Goal: Task Accomplishment & Management: Use online tool/utility

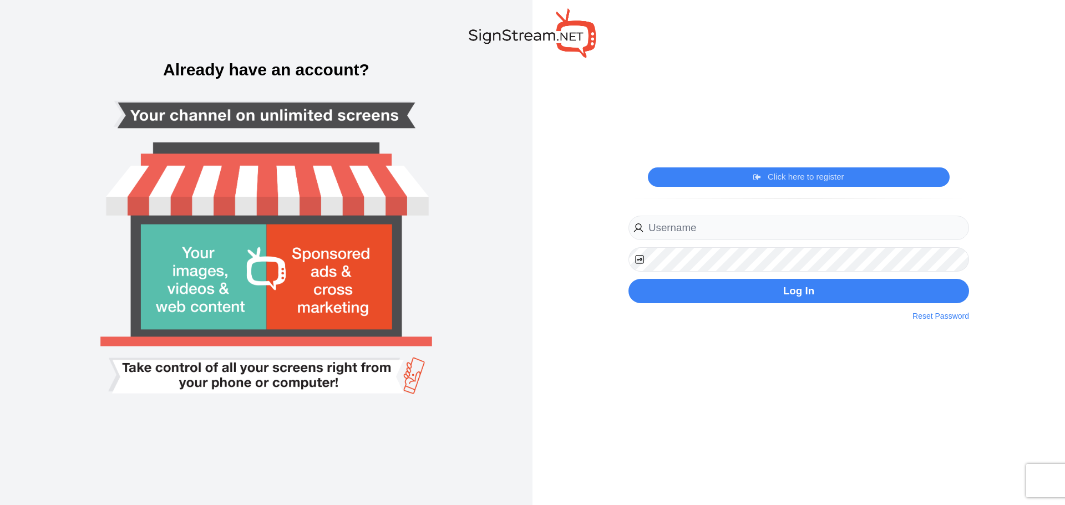
type input "michael.kuykendall@ectorcountyisd.org"
click at [821, 303] on div "michael.kuykendall@ectorcountyisd.org Register Now By clicking on the register …" at bounding box center [798, 267] width 357 height 109
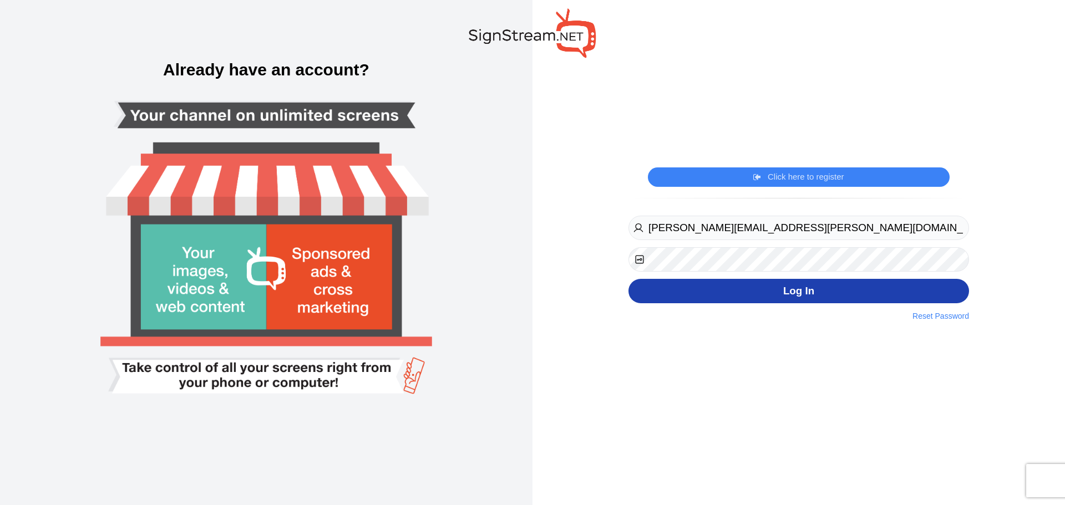
click at [822, 300] on button "Log In" at bounding box center [798, 291] width 340 height 25
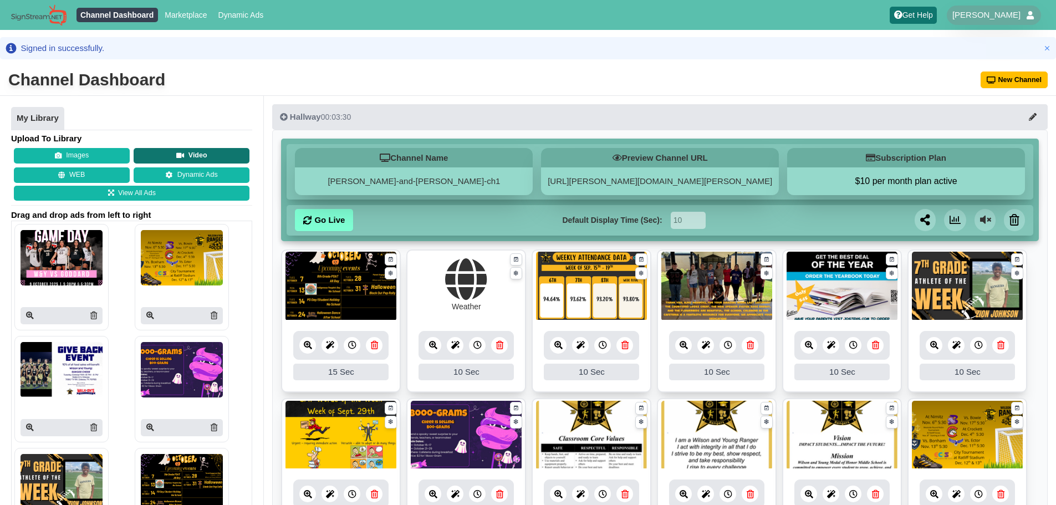
click at [213, 157] on button "Video" at bounding box center [192, 156] width 116 height 16
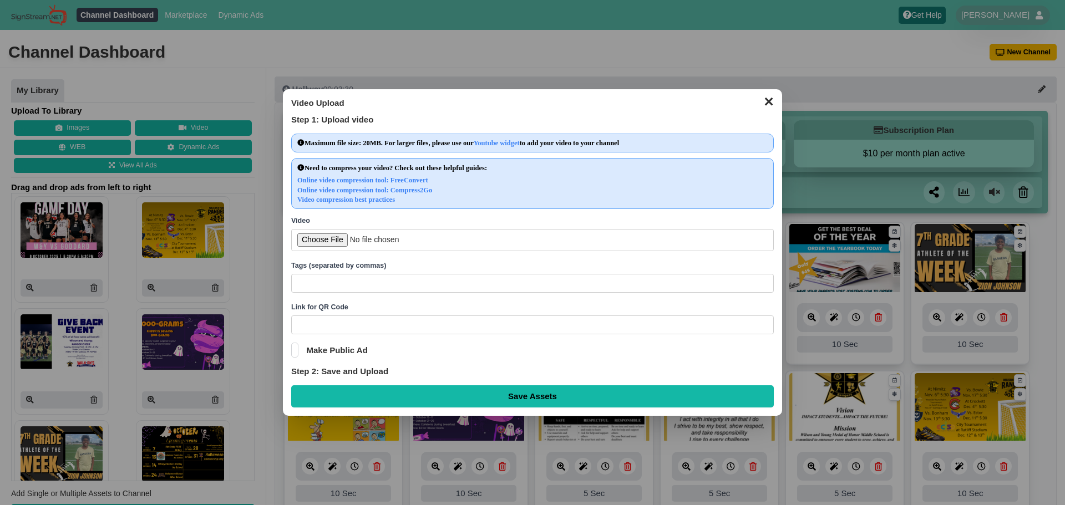
click at [762, 99] on button "✕" at bounding box center [768, 100] width 22 height 17
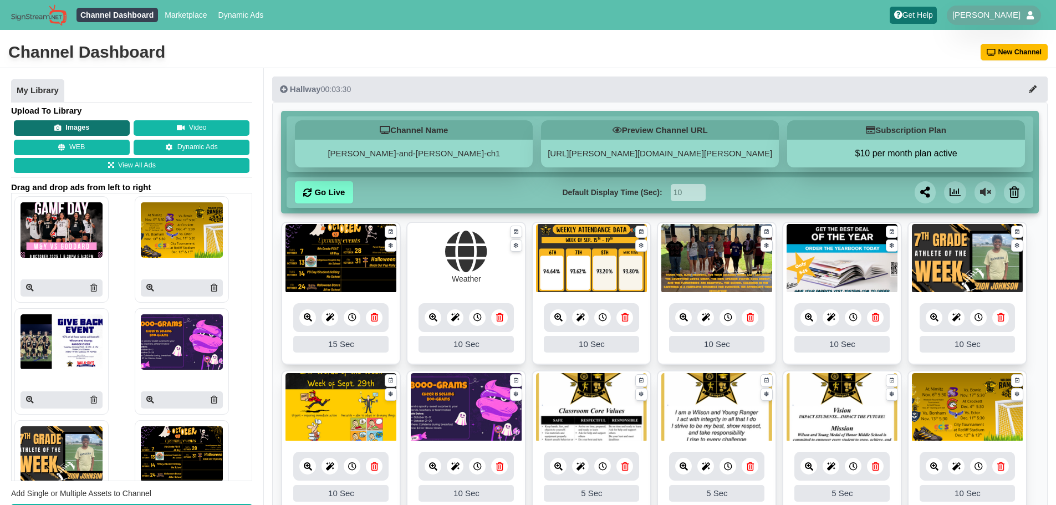
click at [65, 125] on button "Images" at bounding box center [72, 128] width 116 height 16
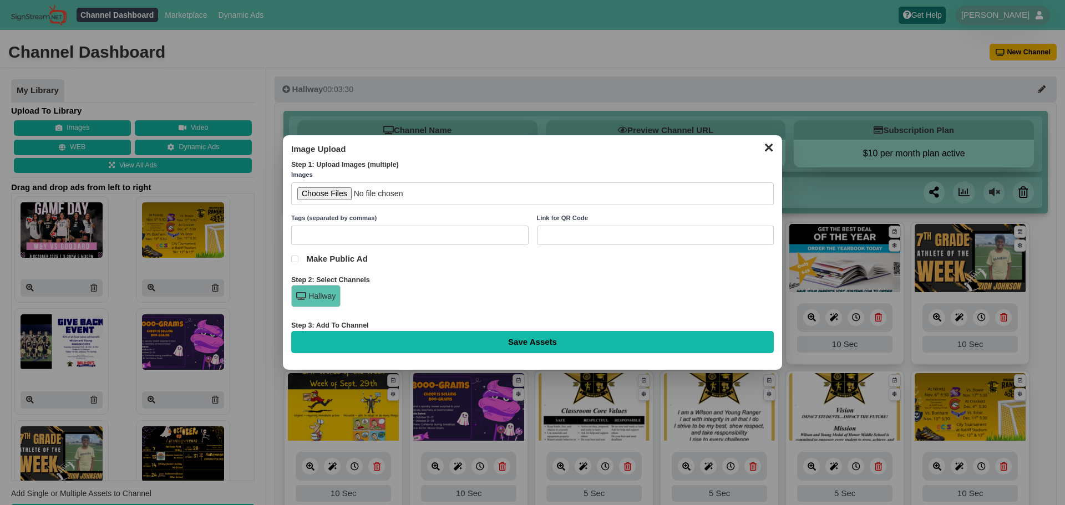
click at [347, 192] on input "file" at bounding box center [532, 193] width 482 height 23
type input "C:\fakepath\2025 Halloween Dance Invite.gif"
click at [522, 345] on input "Save Assets" at bounding box center [532, 342] width 482 height 22
type input "Saving..."
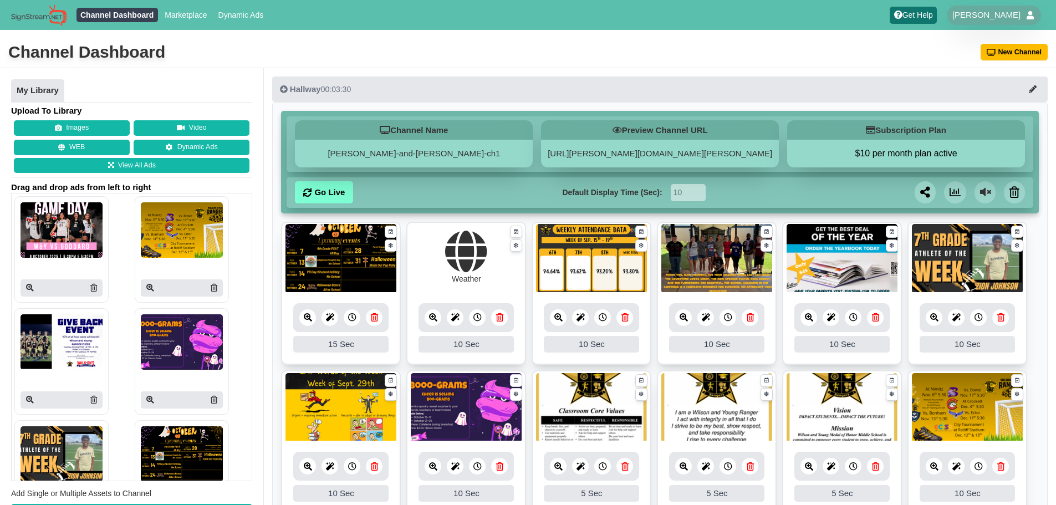
drag, startPoint x: 95, startPoint y: 294, endPoint x: 571, endPoint y: 69, distance: 525.6
click at [95, 294] on link at bounding box center [93, 288] width 7 height 12
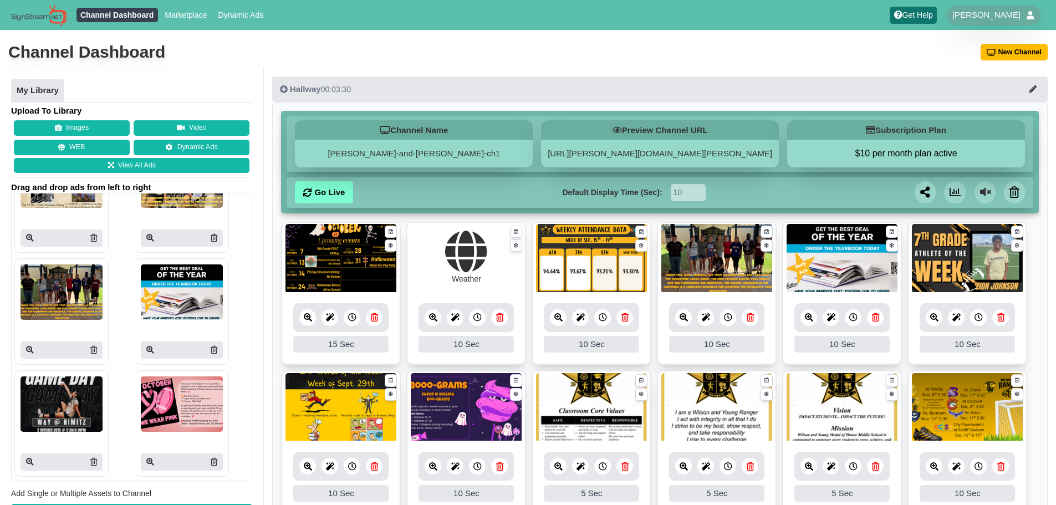
scroll to position [960, 0]
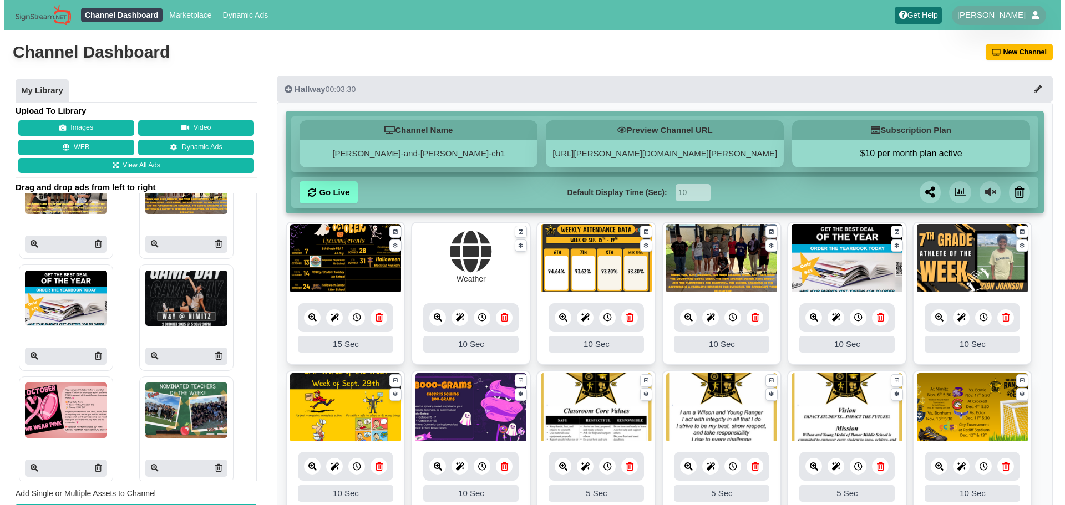
scroll to position [610, 0]
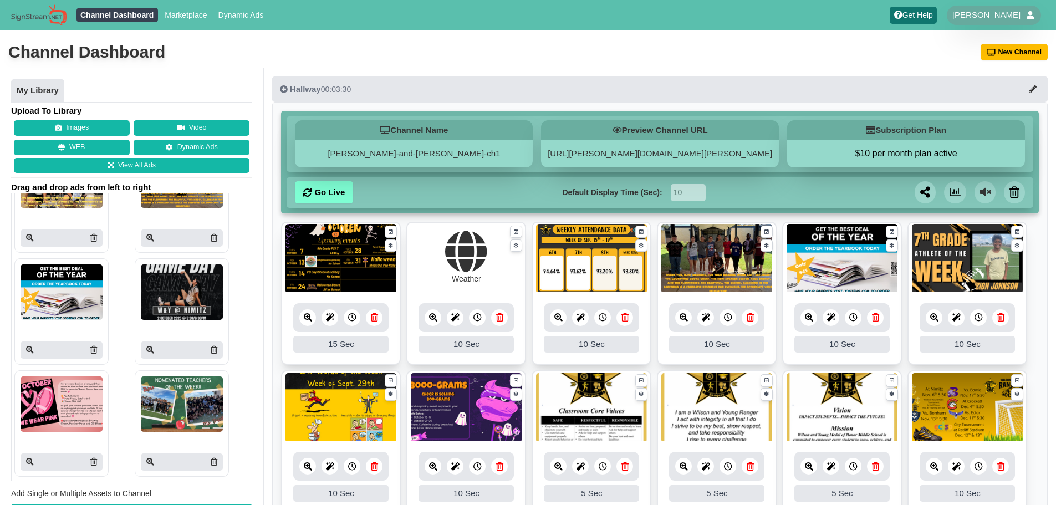
click at [104, 118] on div "Upload To Library Images Video WEB Dynamic Ads View All Ads Drag and drop ads f…" at bounding box center [131, 315] width 241 height 421
click at [103, 123] on button "Images" at bounding box center [72, 128] width 116 height 16
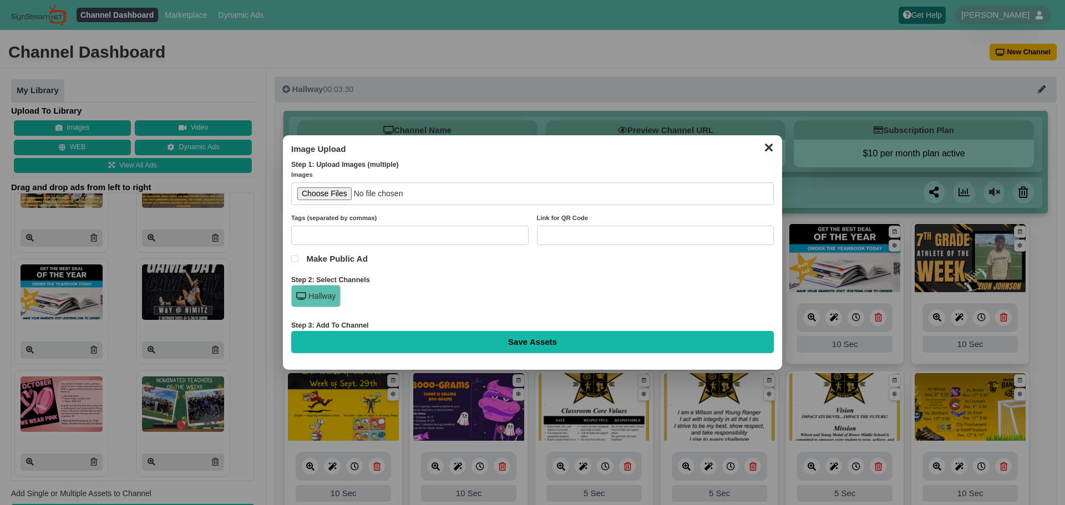
click at [340, 190] on input "file" at bounding box center [532, 193] width 482 height 23
type input "C:\fakepath\2025 Halloween Dance Invite.gif"
click at [504, 348] on input "Save Assets" at bounding box center [532, 342] width 482 height 22
type input "Saving..."
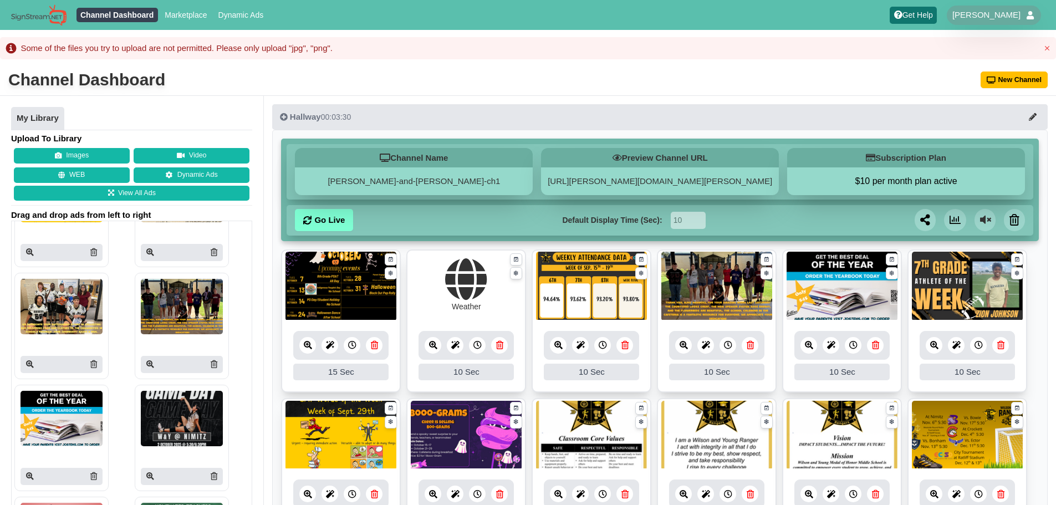
scroll to position [610, 0]
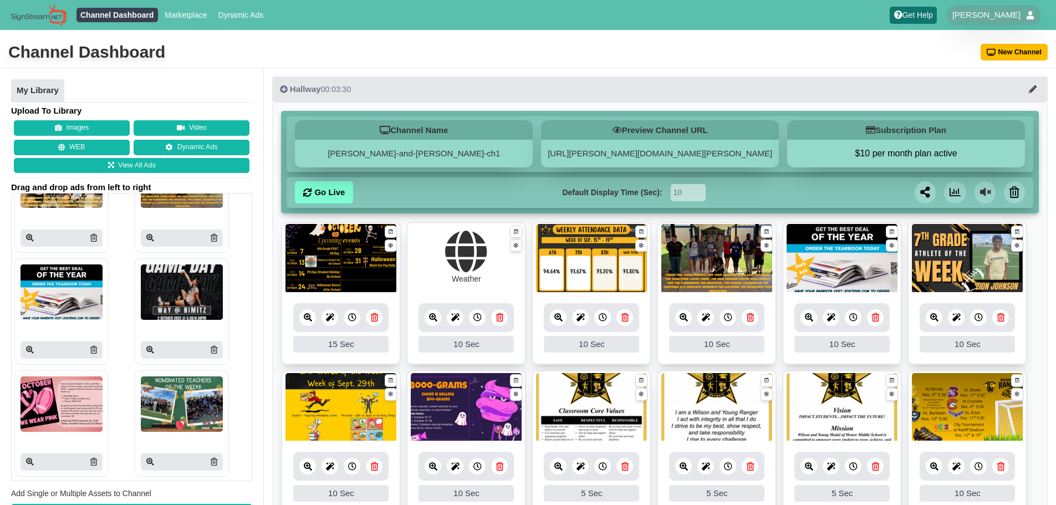
click at [212, 378] on img at bounding box center [182, 404] width 82 height 55
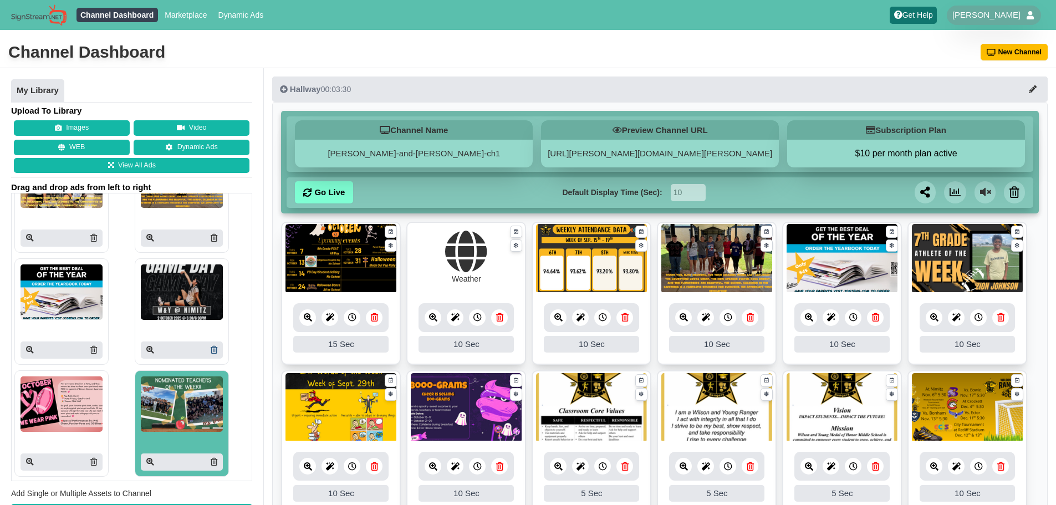
click at [211, 353] on icon at bounding box center [214, 350] width 7 height 8
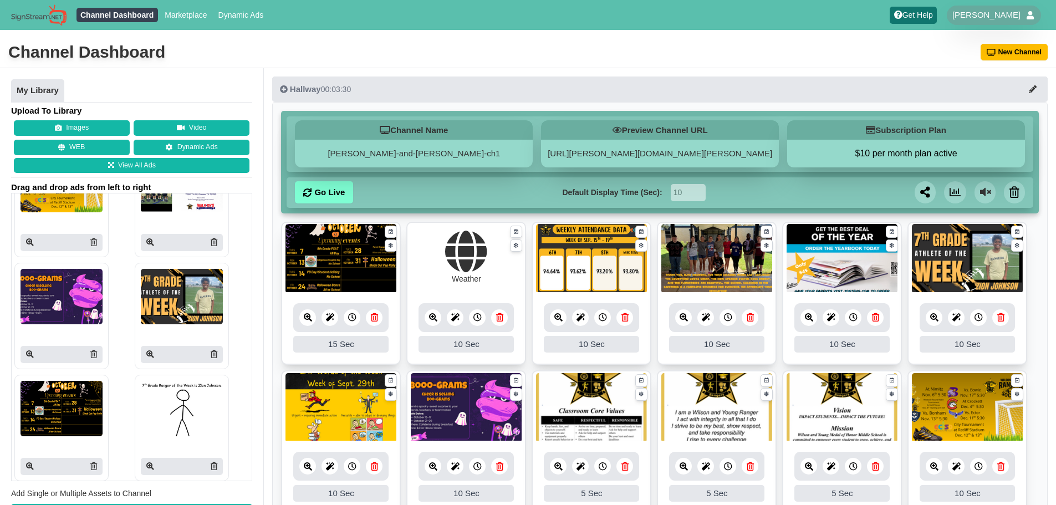
scroll to position [0, 0]
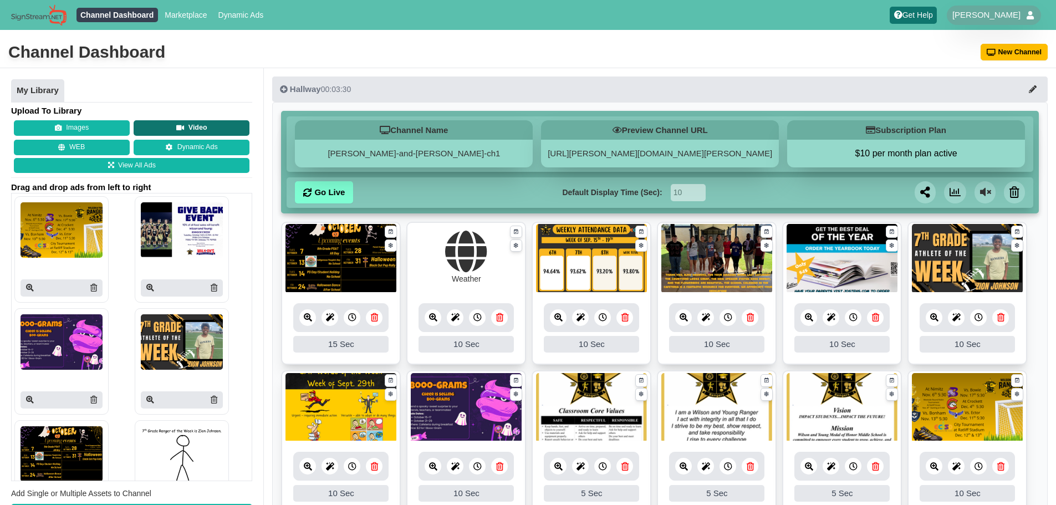
click at [217, 130] on button "Video" at bounding box center [192, 128] width 116 height 16
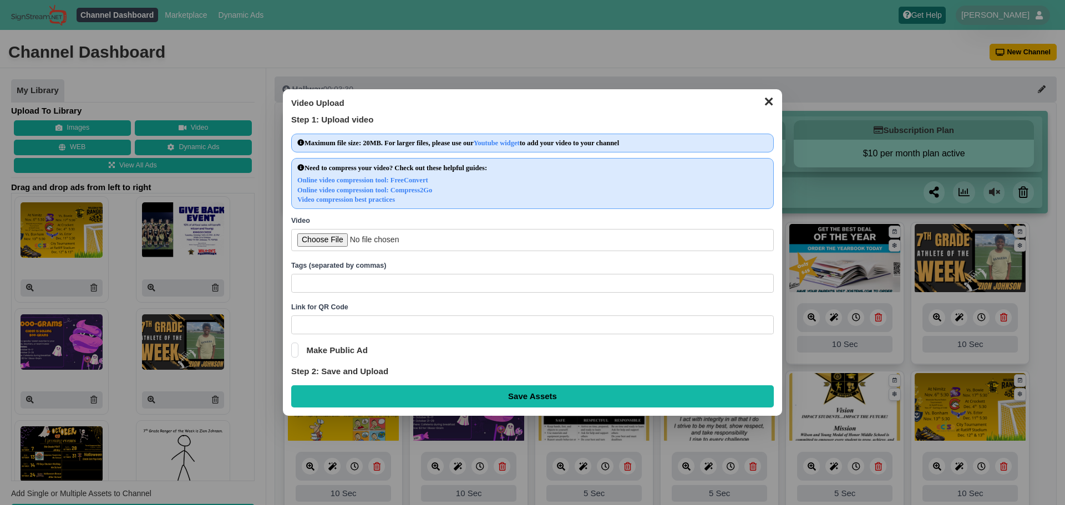
click at [326, 245] on input "file" at bounding box center [532, 240] width 482 height 23
type input "C:\fakepath\2025 Halloween Dance Invite.mp4"
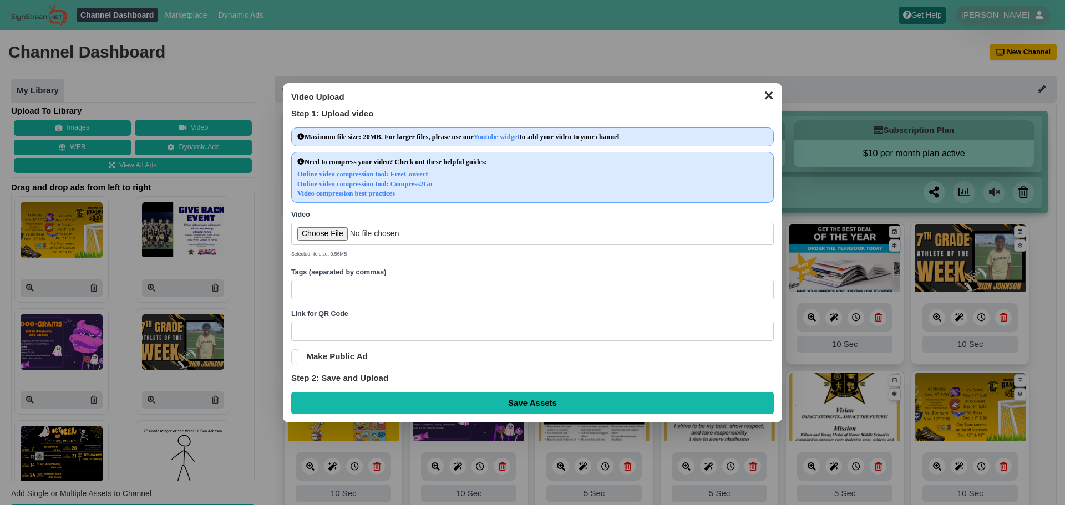
click at [382, 404] on input "Save Assets" at bounding box center [532, 403] width 482 height 22
type input "Saving..."
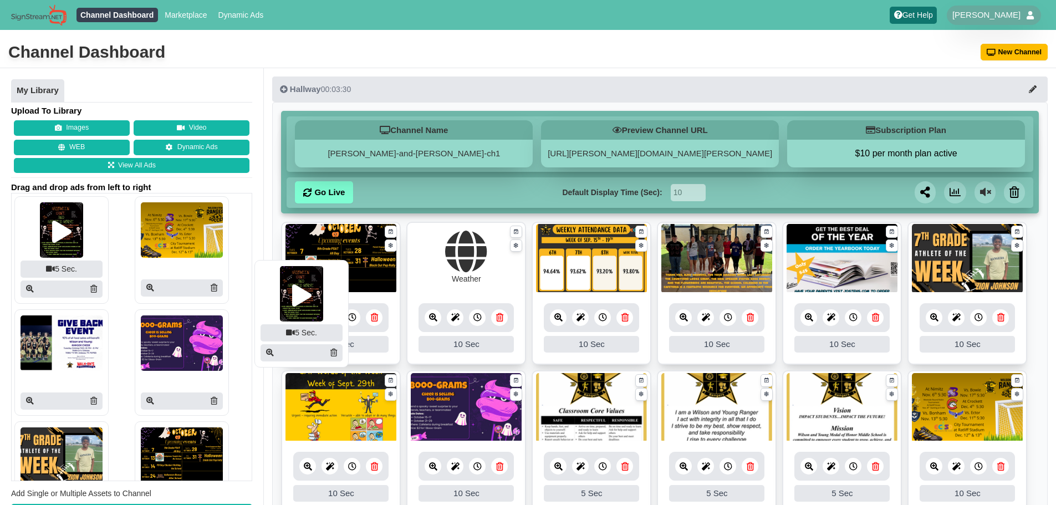
drag, startPoint x: 59, startPoint y: 229, endPoint x: 299, endPoint y: 293, distance: 248.4
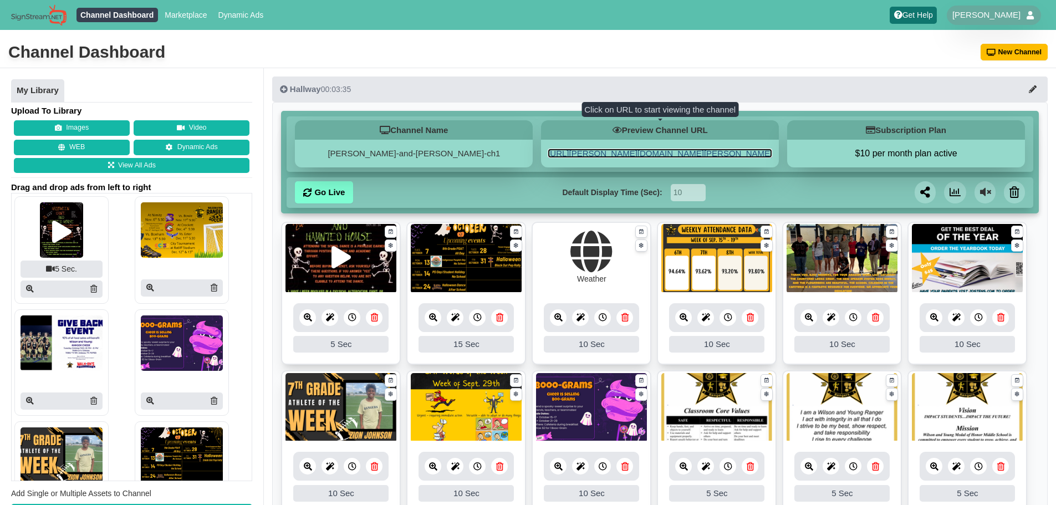
click at [604, 151] on link "[URL][PERSON_NAME][DOMAIN_NAME][PERSON_NAME]" at bounding box center [660, 153] width 225 height 9
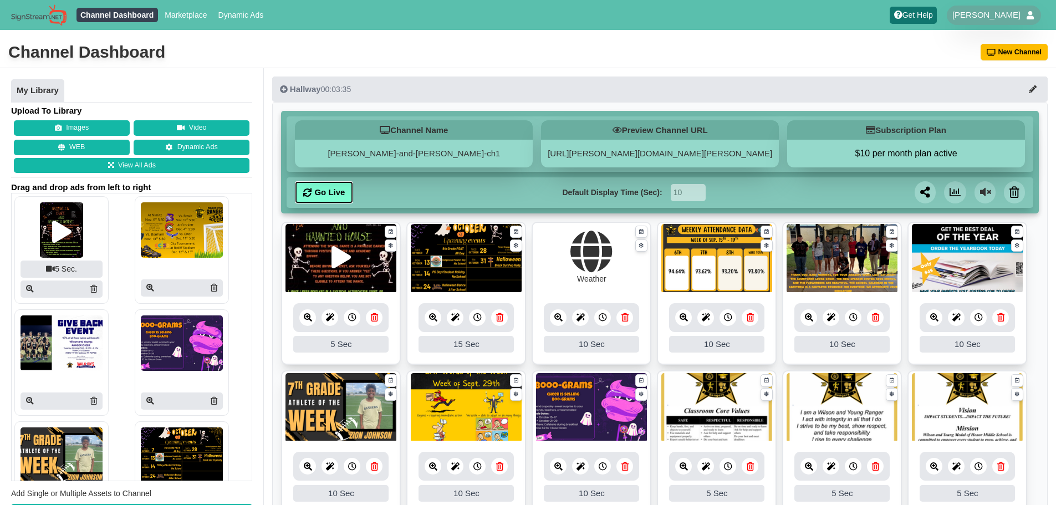
click at [327, 199] on link "Go Live" at bounding box center [324, 192] width 58 height 22
click at [355, 319] on icon at bounding box center [352, 317] width 8 height 8
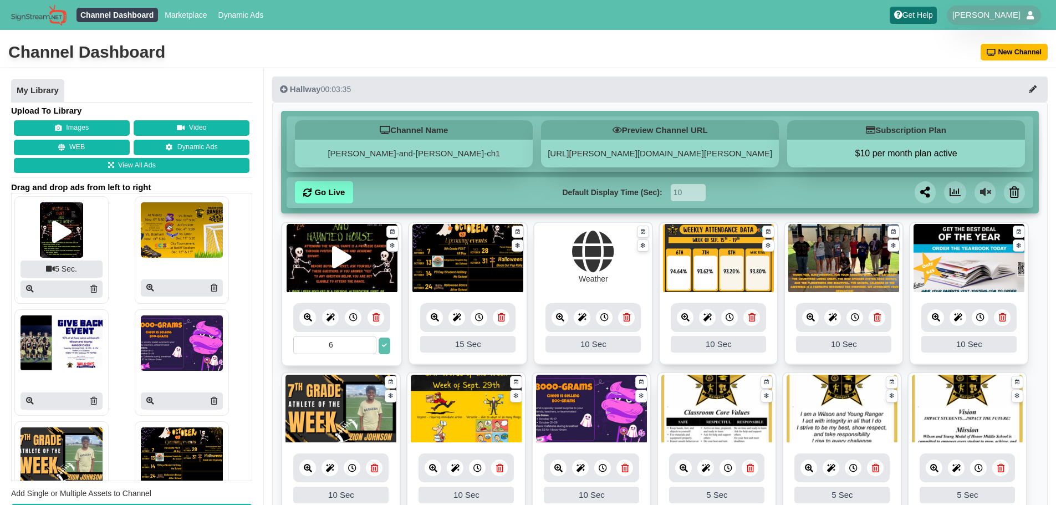
click at [369, 342] on input "6" at bounding box center [334, 345] width 83 height 18
click at [369, 342] on input "7" at bounding box center [334, 345] width 83 height 18
click at [369, 342] on input "8" at bounding box center [334, 345] width 83 height 18
click at [369, 342] on input "9" at bounding box center [334, 345] width 83 height 18
type input "10"
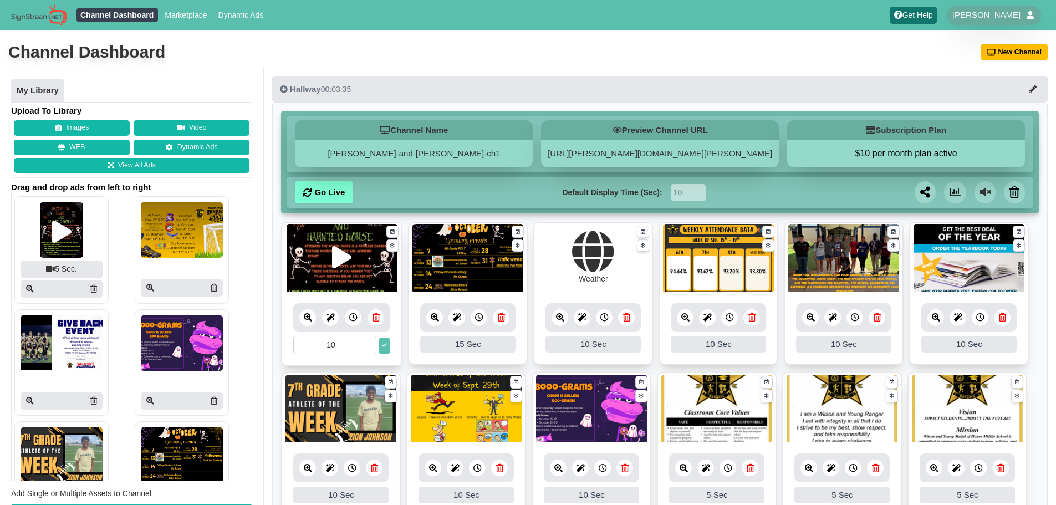
click at [369, 342] on input "10" at bounding box center [334, 345] width 83 height 18
click at [385, 349] on button at bounding box center [385, 346] width 12 height 17
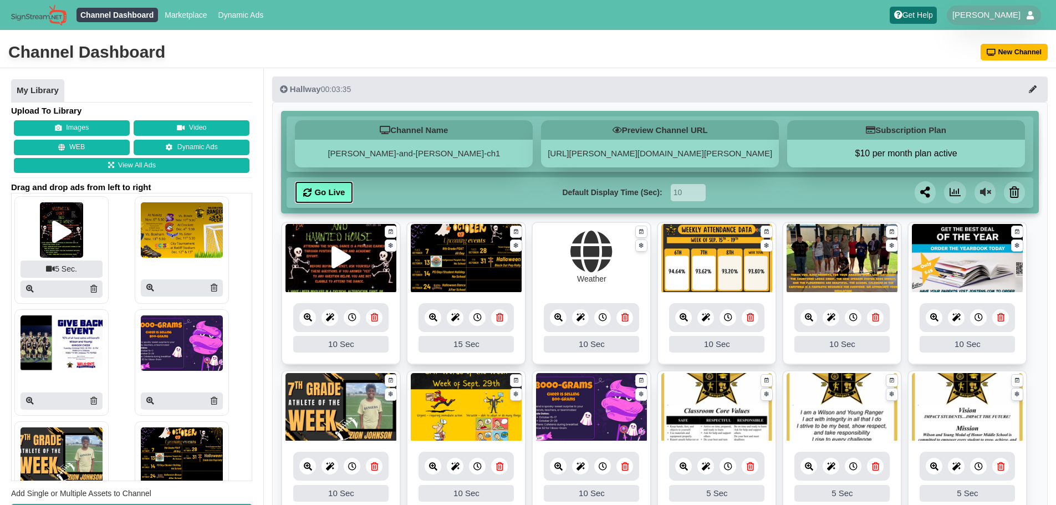
click at [336, 202] on link "Go Live" at bounding box center [324, 192] width 58 height 22
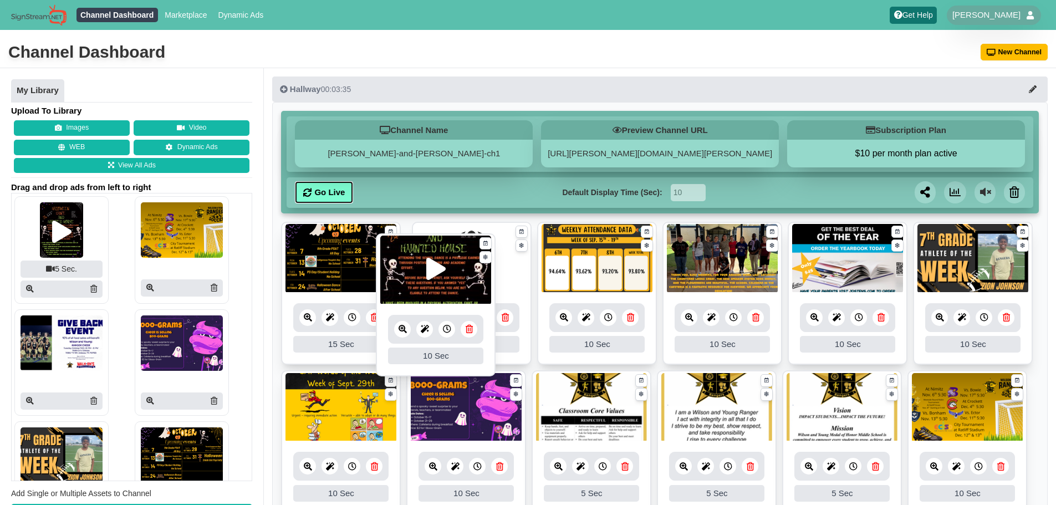
drag, startPoint x: 553, startPoint y: 246, endPoint x: 433, endPoint y: 255, distance: 120.1
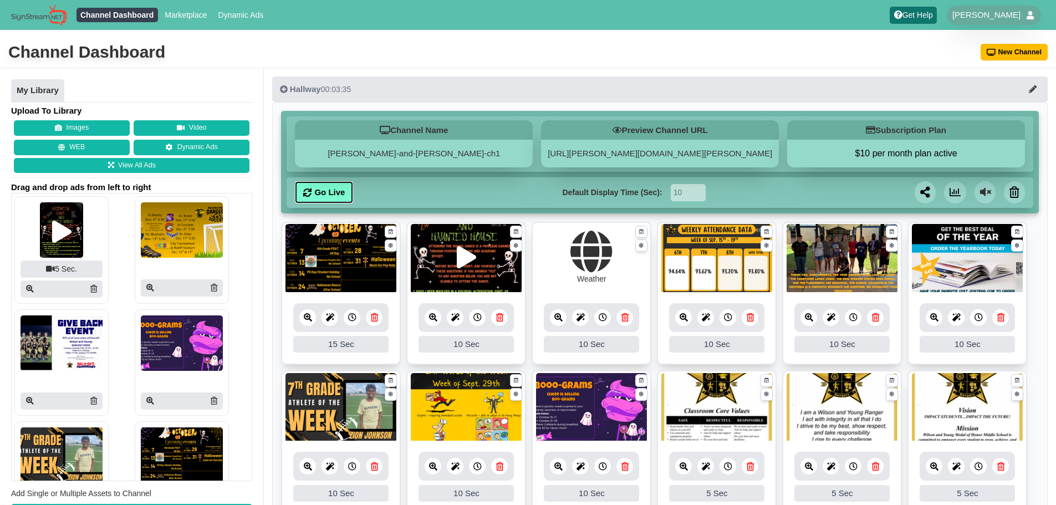
click at [312, 196] on link "Go Live" at bounding box center [324, 192] width 58 height 22
click at [484, 313] on div at bounding box center [477, 317] width 17 height 17
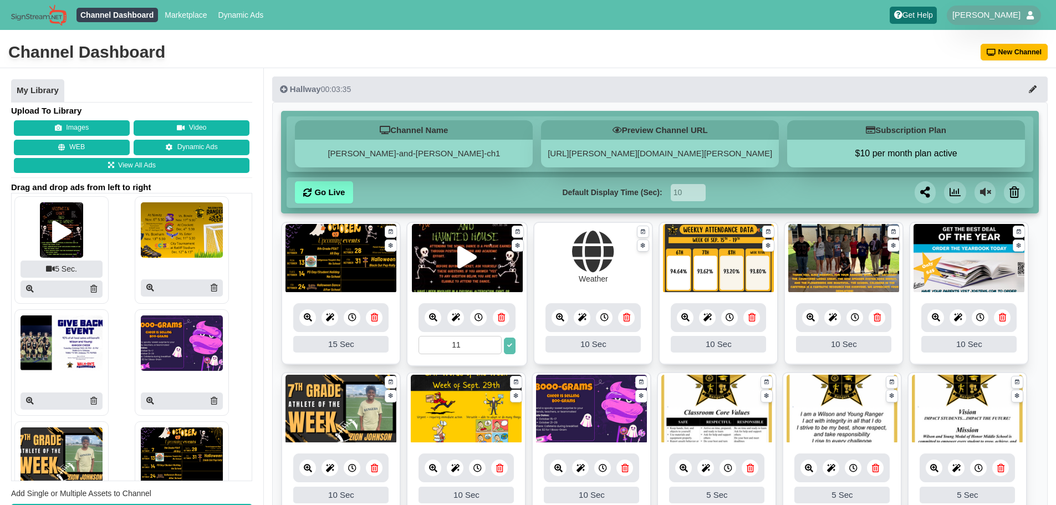
click at [492, 342] on input "11" at bounding box center [460, 345] width 83 height 18
click at [492, 342] on input "12" at bounding box center [460, 345] width 83 height 18
click at [492, 342] on input "13" at bounding box center [460, 345] width 83 height 18
click at [492, 342] on input "14" at bounding box center [460, 345] width 83 height 18
type input "15"
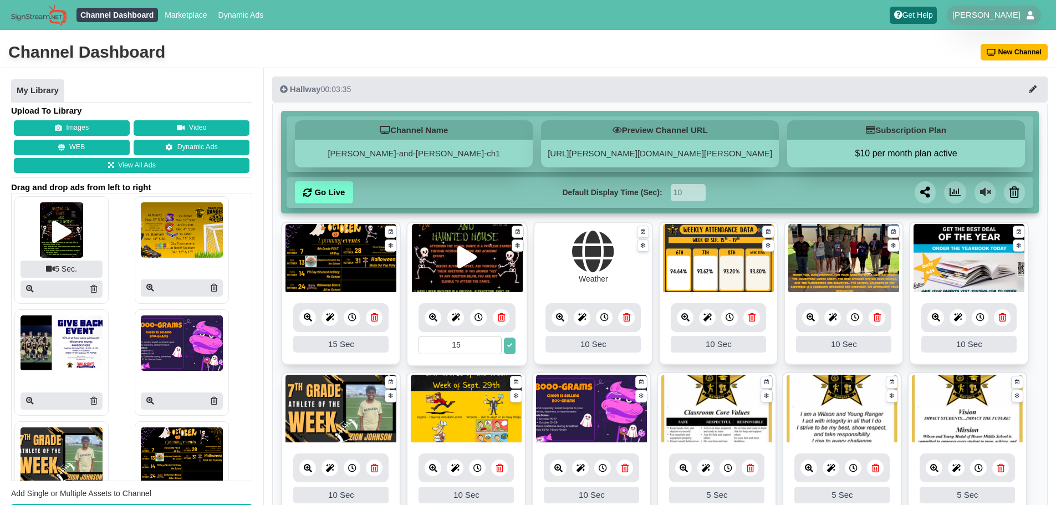
click at [492, 342] on input "15" at bounding box center [460, 345] width 83 height 18
click at [514, 349] on button at bounding box center [510, 346] width 12 height 17
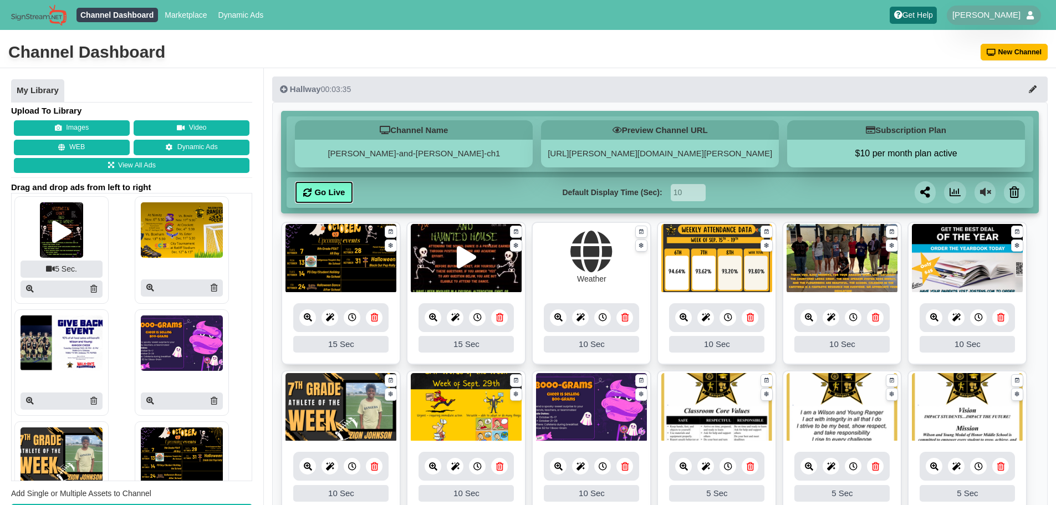
click at [334, 190] on link "Go Live" at bounding box center [324, 192] width 58 height 22
